Goal: Ask a question

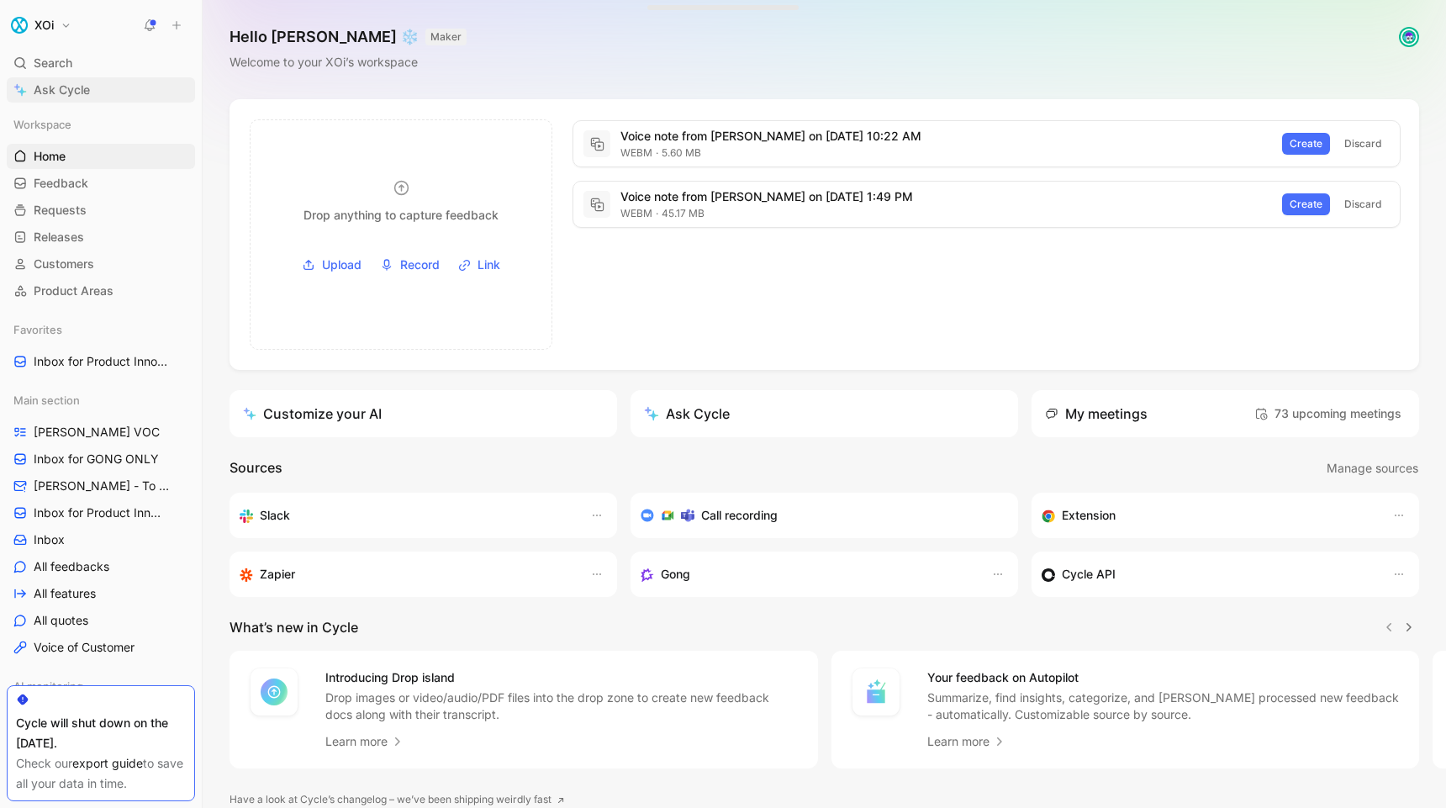
click at [71, 87] on span "Ask Cycle" at bounding box center [62, 90] width 56 height 20
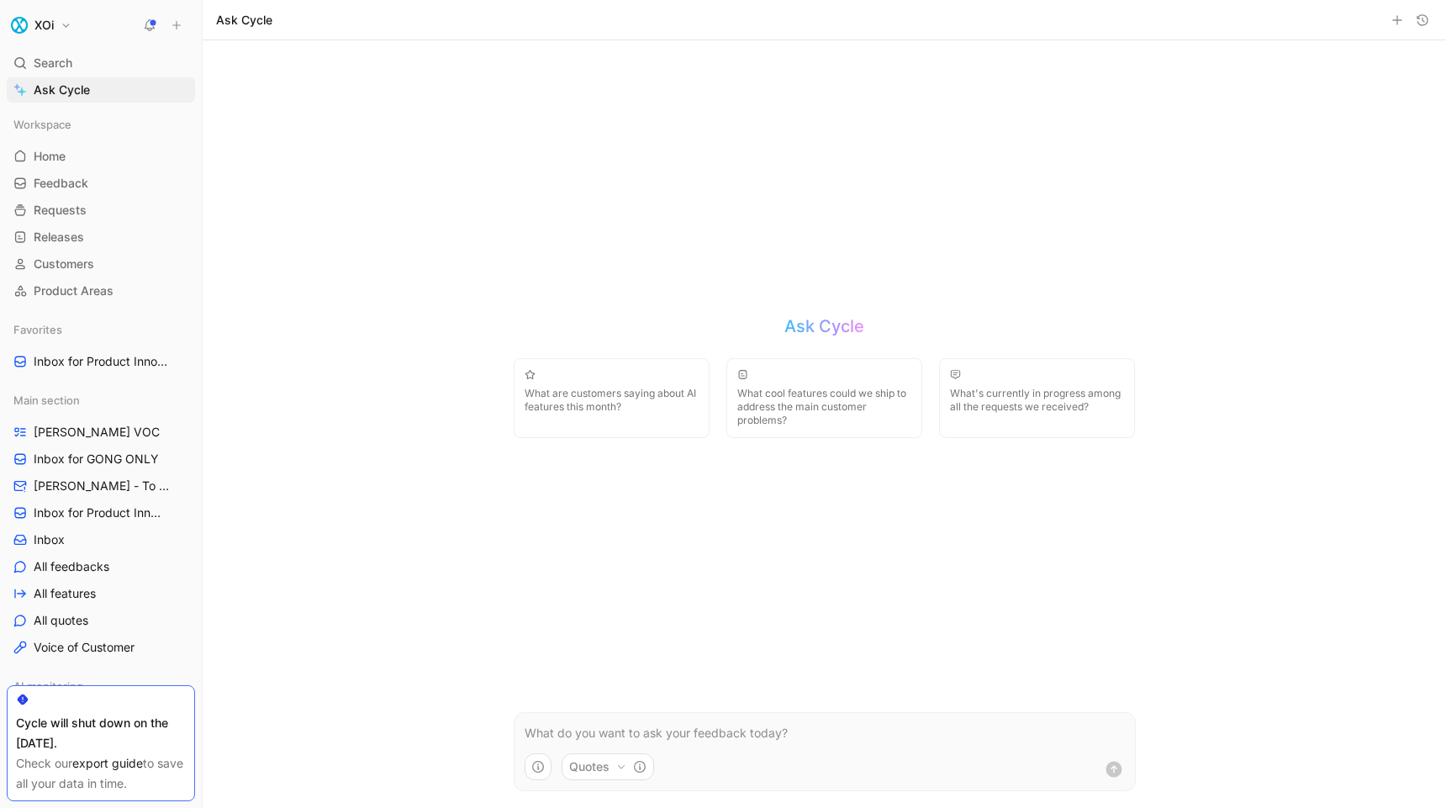
click at [679, 731] on p at bounding box center [825, 733] width 600 height 20
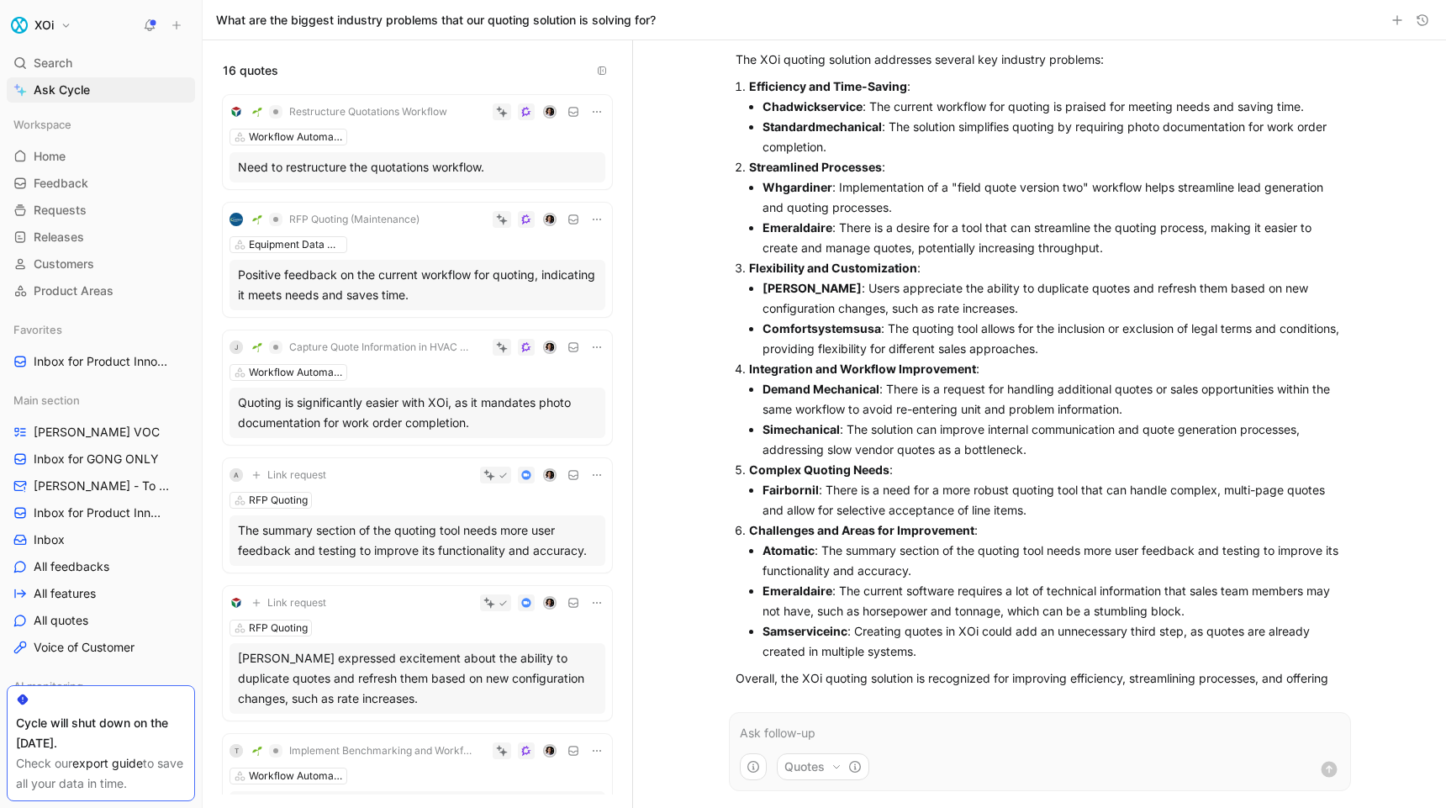
scroll to position [112, 0]
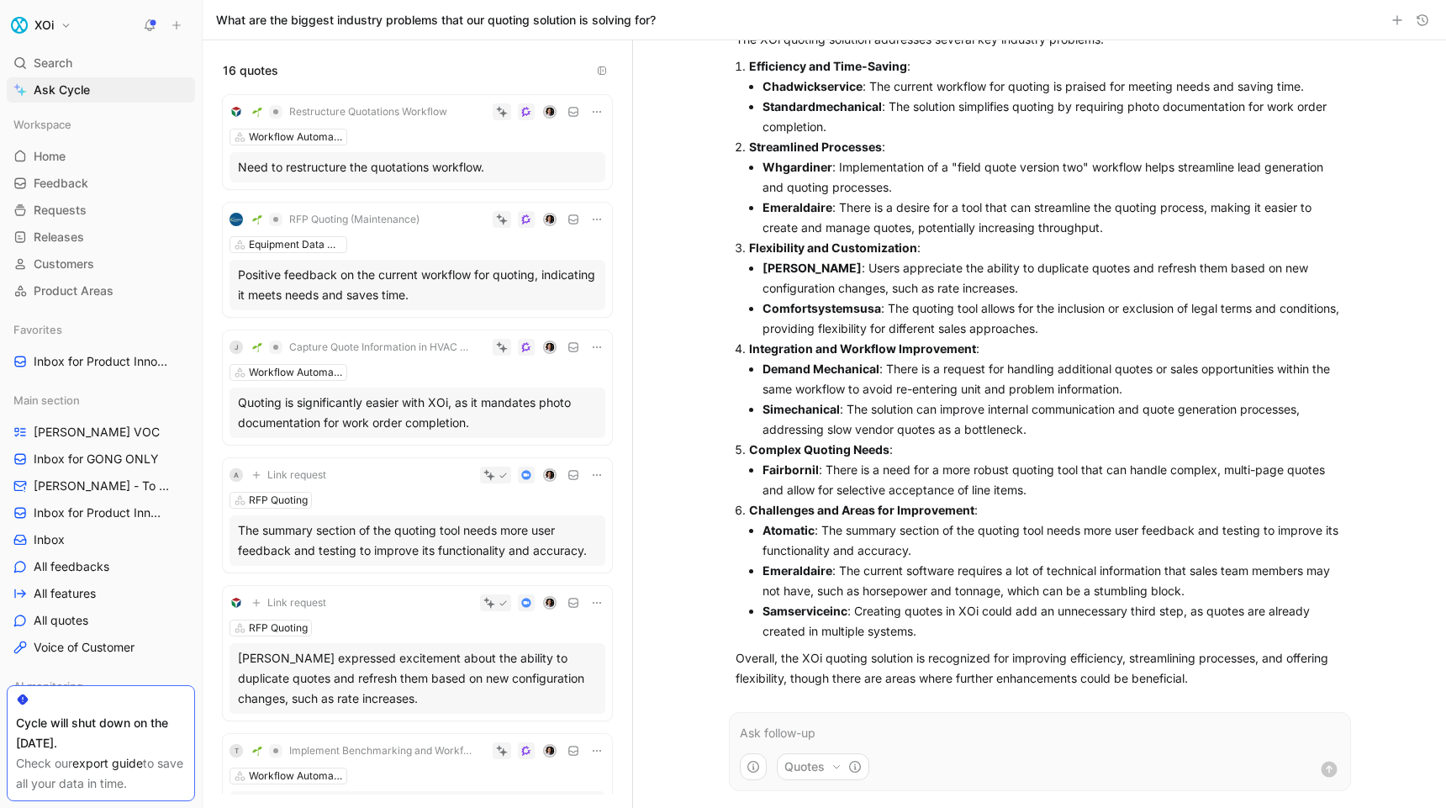
click at [860, 728] on p at bounding box center [1040, 733] width 600 height 20
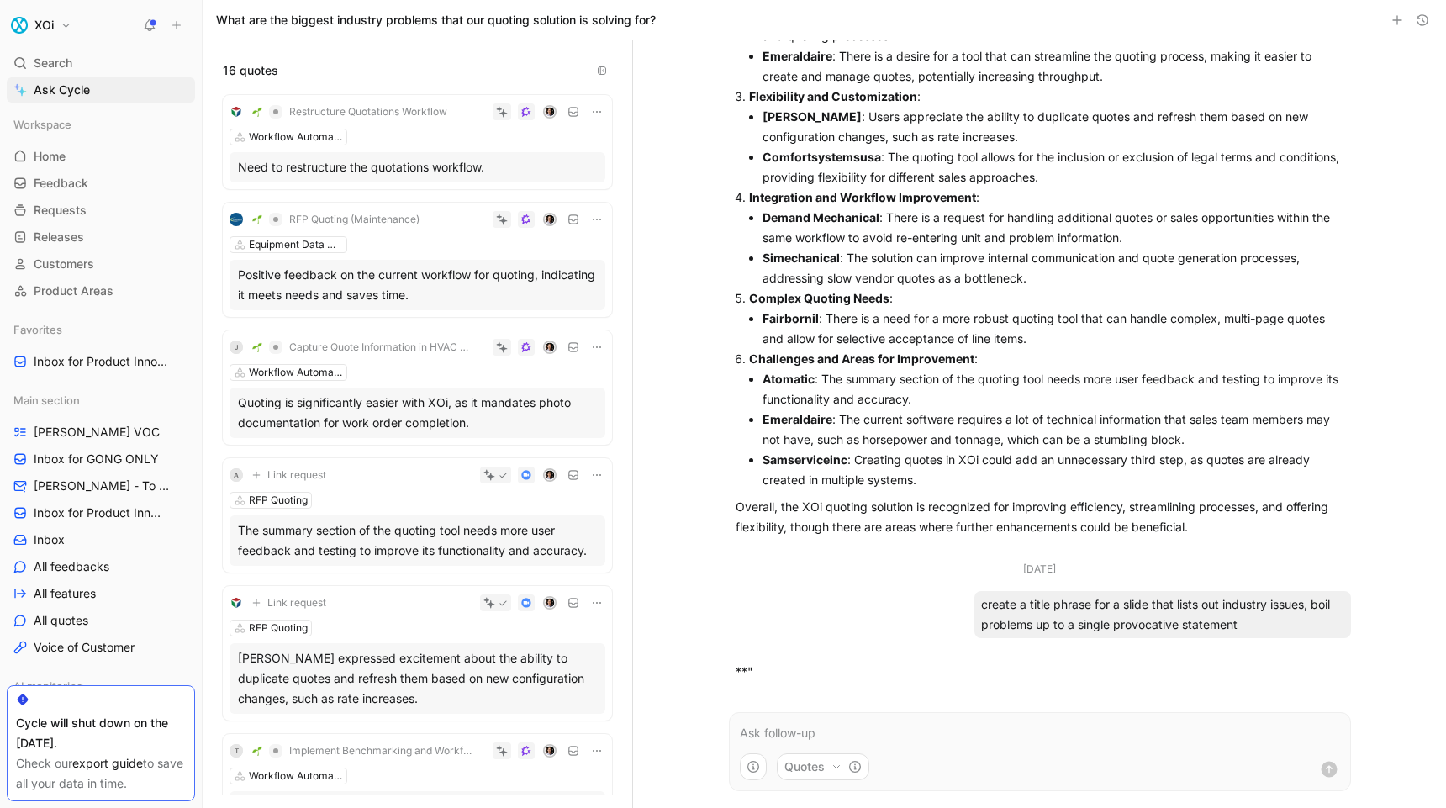
scroll to position [256, 0]
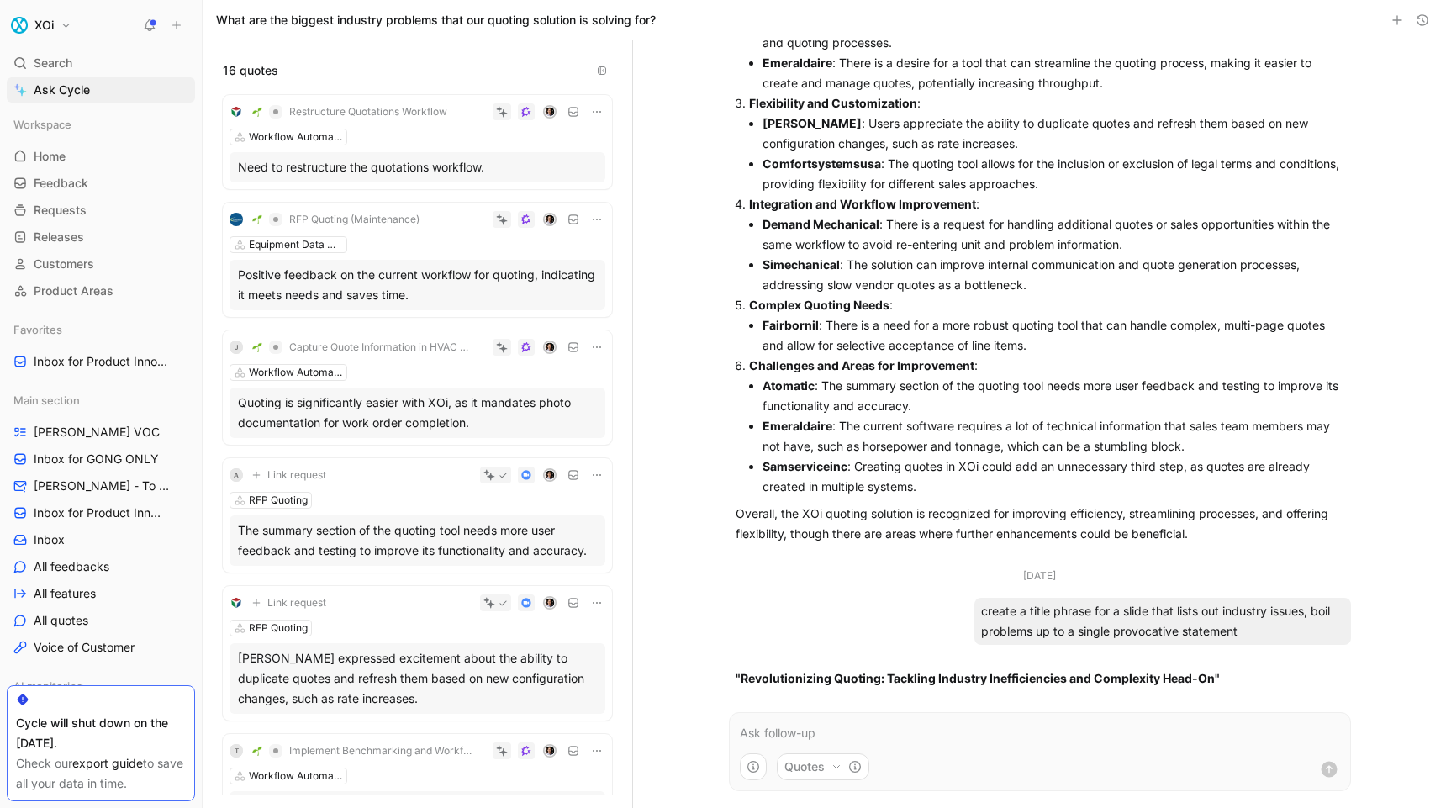
click at [915, 679] on strong ""Revolutionizing Quoting: Tackling Industry Inefficiencies and Complexity Head-…" at bounding box center [978, 678] width 484 height 14
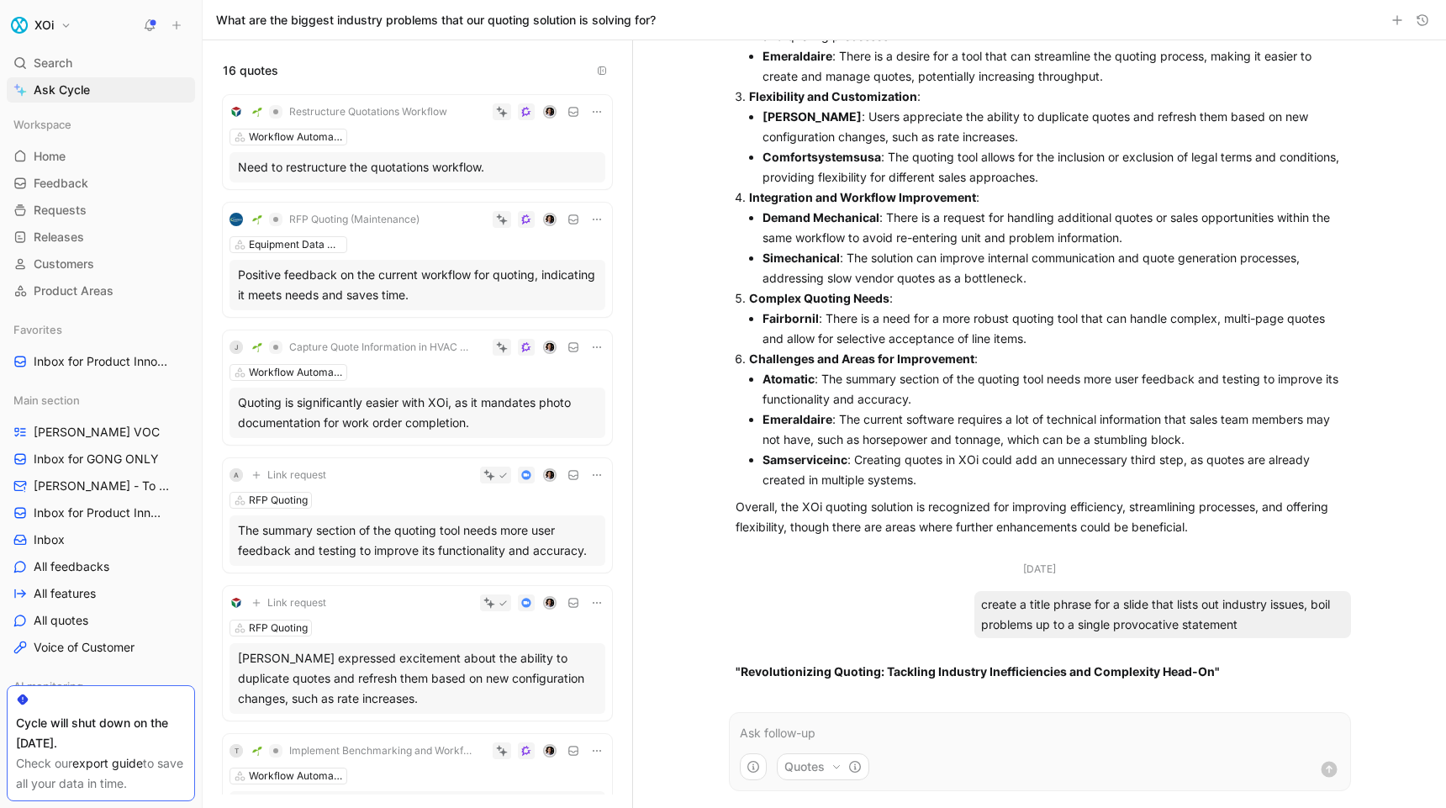
drag, startPoint x: 915, startPoint y: 679, endPoint x: 1176, endPoint y: 676, distance: 261.5
click at [1176, 676] on strong ""Revolutionizing Quoting: Tackling Industry Inefficiencies and Complexity Head-…" at bounding box center [978, 671] width 484 height 14
click at [1020, 730] on p at bounding box center [1040, 733] width 600 height 20
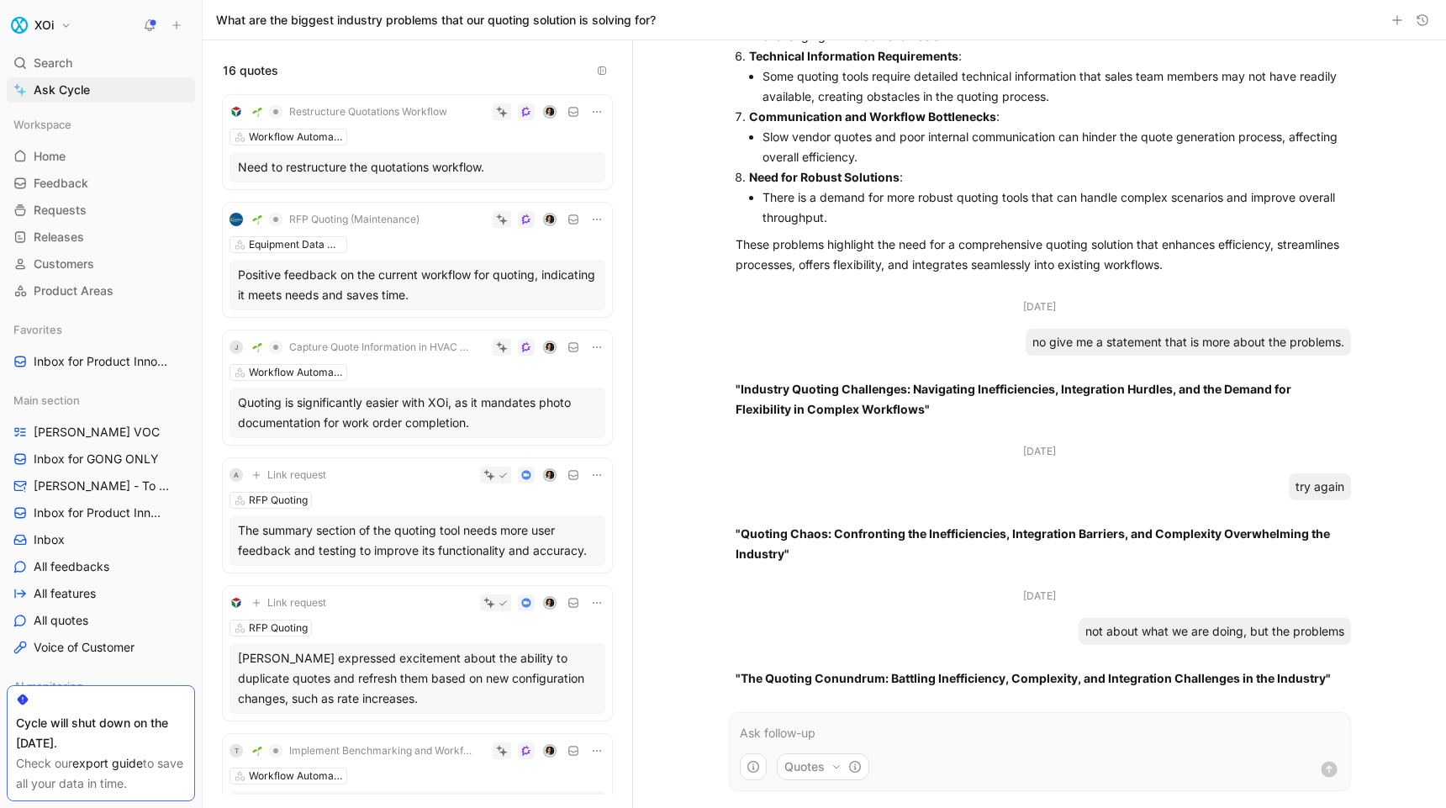
scroll to position [1676, 0]
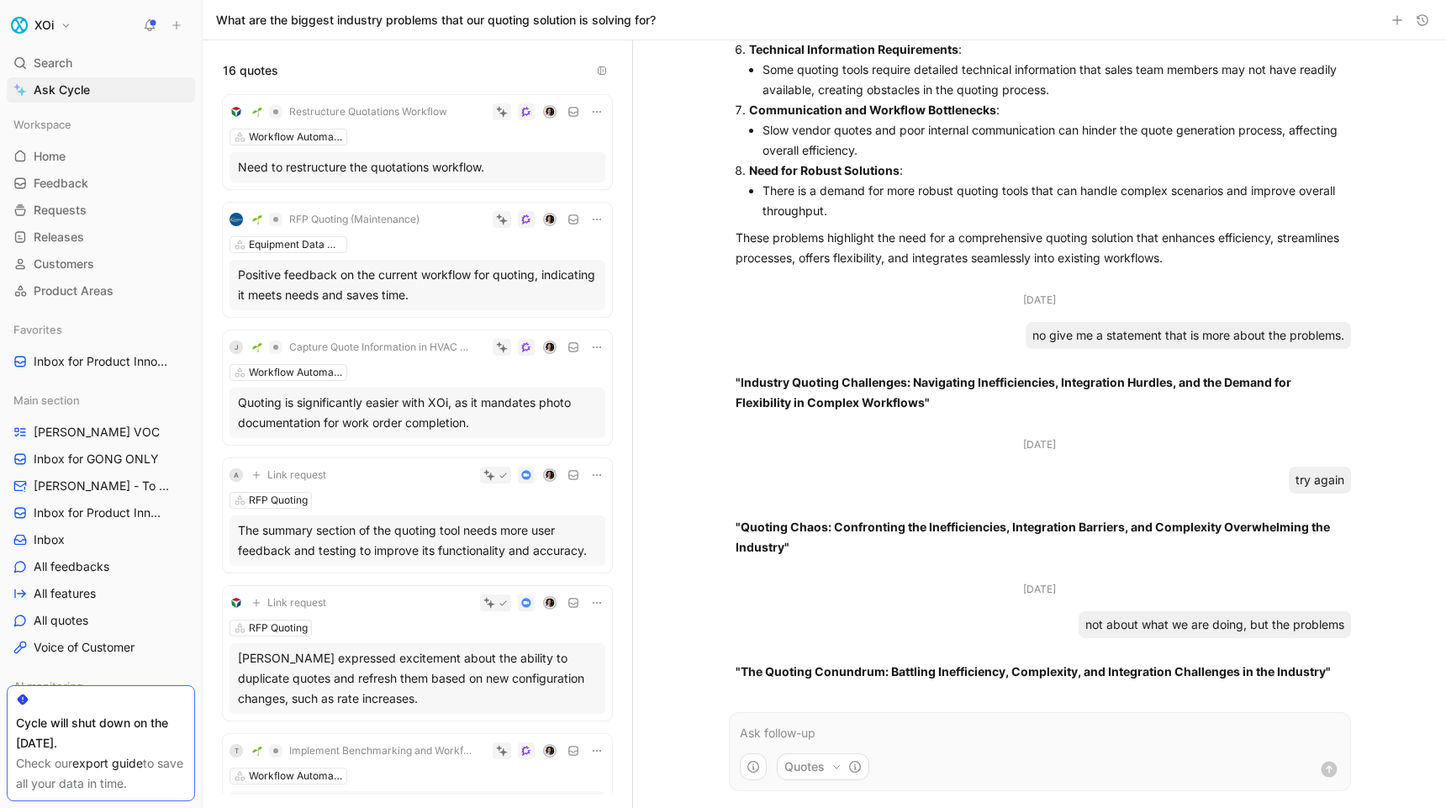
drag, startPoint x: 747, startPoint y: 682, endPoint x: 1075, endPoint y: 680, distance: 327.9
click at [1075, 680] on p ""The Quoting Conundrum: Battling Inefficiency, Complexity, and Integration Chal…" at bounding box center [1040, 672] width 609 height 20
copy strong "he Quoting Conundrum: Battling Inefficiency, Complexity"
click at [988, 733] on p at bounding box center [1040, 733] width 600 height 20
